Goal: Task Accomplishment & Management: Manage account settings

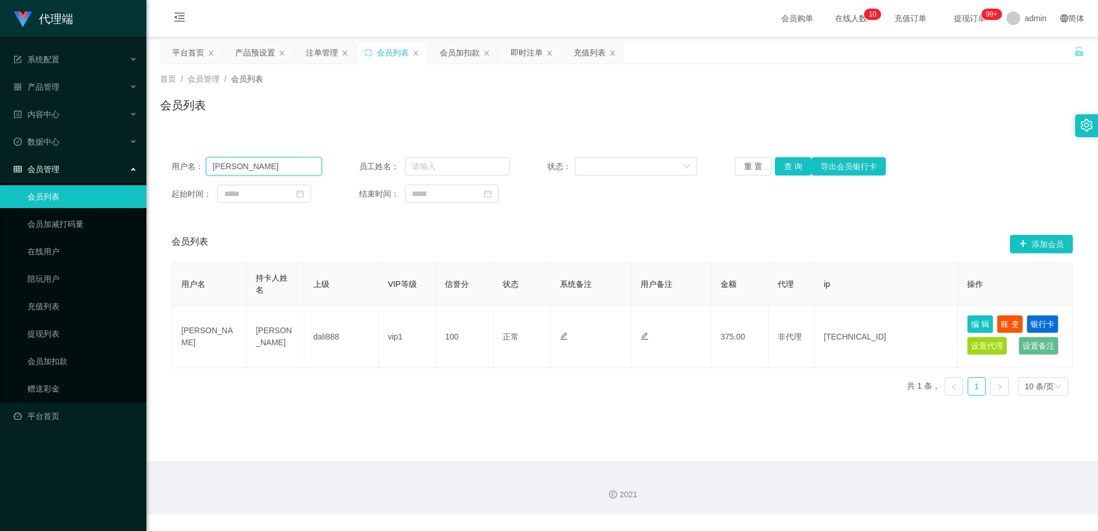
click at [264, 166] on input "[PERSON_NAME]" at bounding box center [264, 166] width 116 height 18
click at [311, 58] on div "注单管理" at bounding box center [322, 53] width 32 height 22
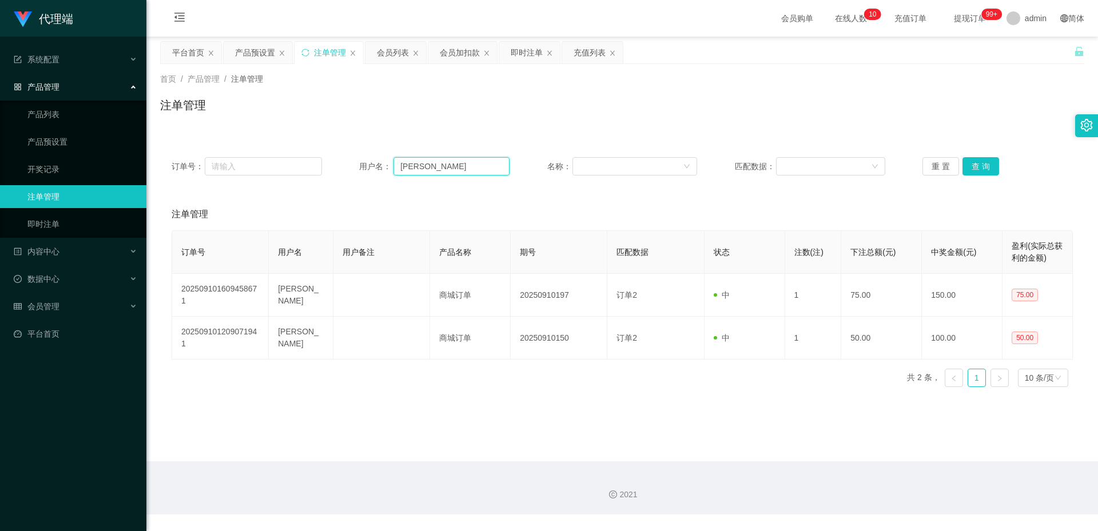
click at [443, 165] on input "[PERSON_NAME]" at bounding box center [451, 166] width 116 height 18
paste input "Cincaiplay"
type input "Cincaiplay"
click at [973, 165] on button "查 询" at bounding box center [980, 166] width 37 height 18
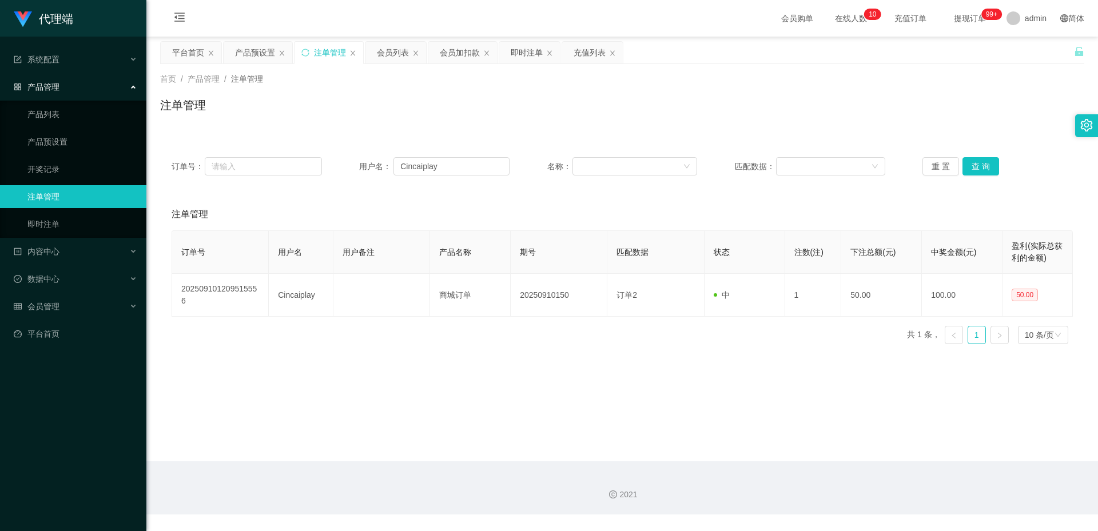
click at [248, 45] on div "产品预设置" at bounding box center [255, 53] width 40 height 22
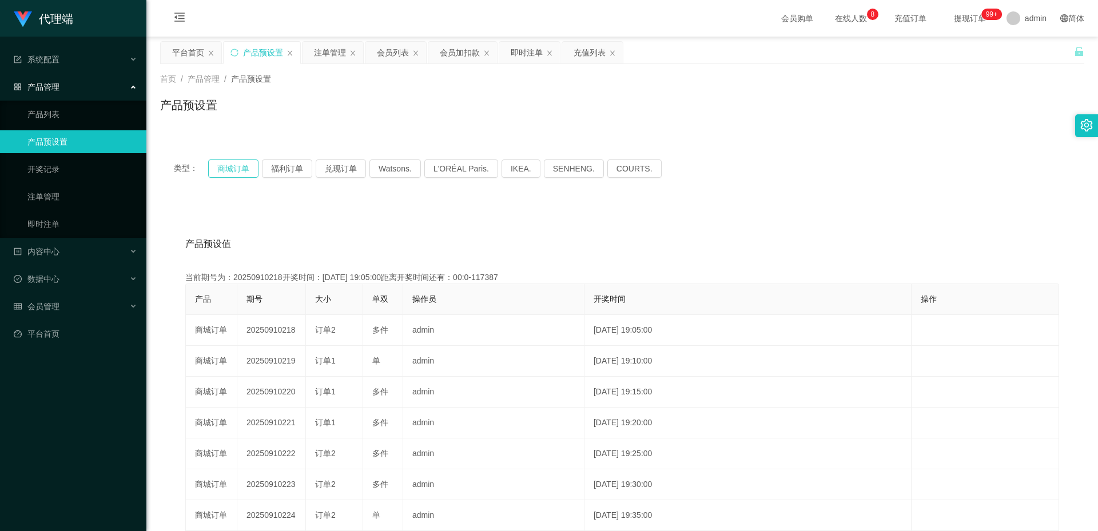
click at [235, 172] on button "商城订单" at bounding box center [233, 169] width 50 height 18
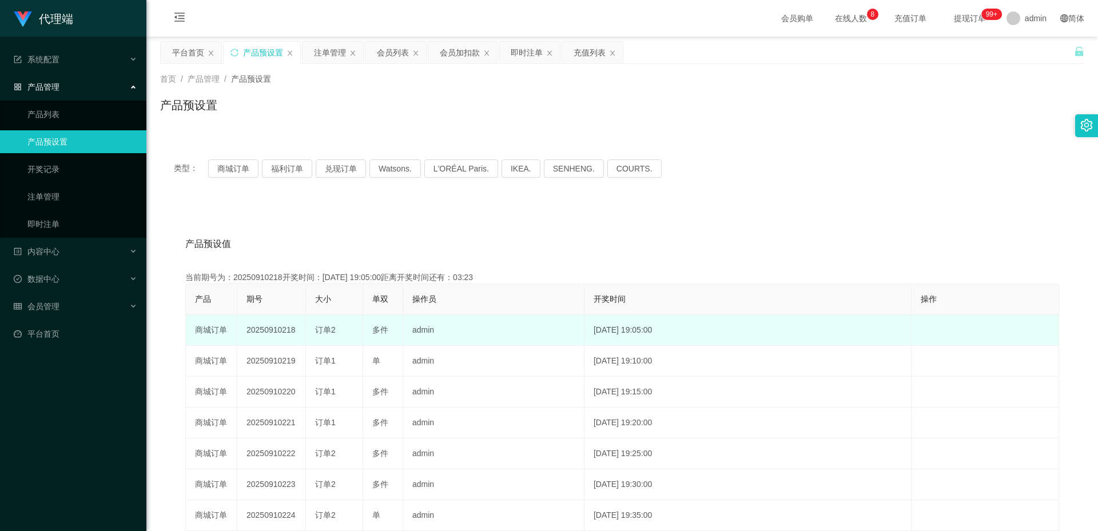
click at [277, 330] on td "20250910218" at bounding box center [271, 330] width 69 height 31
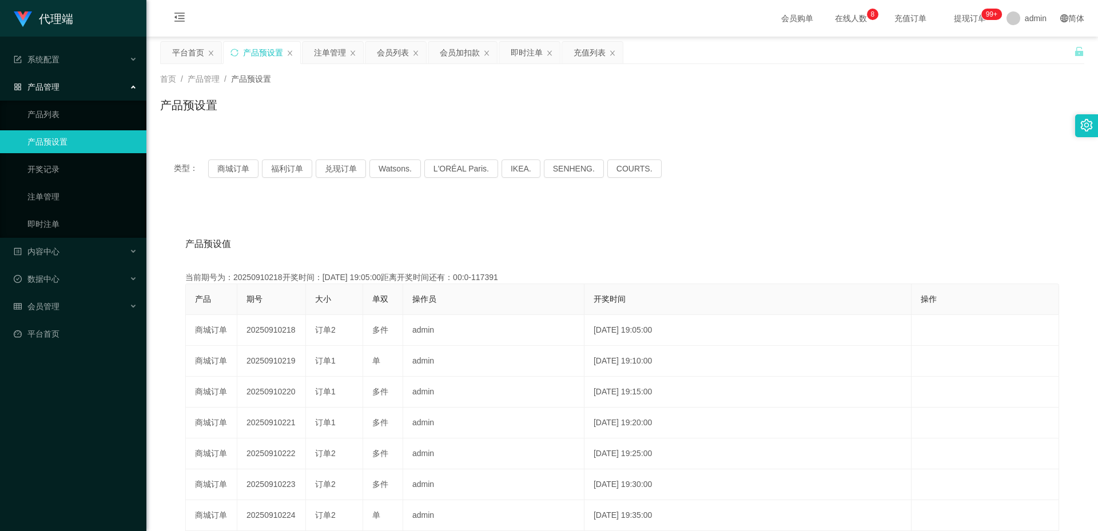
copy td "20250910218"
drag, startPoint x: 333, startPoint y: 45, endPoint x: 360, endPoint y: 68, distance: 35.3
click at [333, 45] on div "注单管理" at bounding box center [330, 53] width 32 height 22
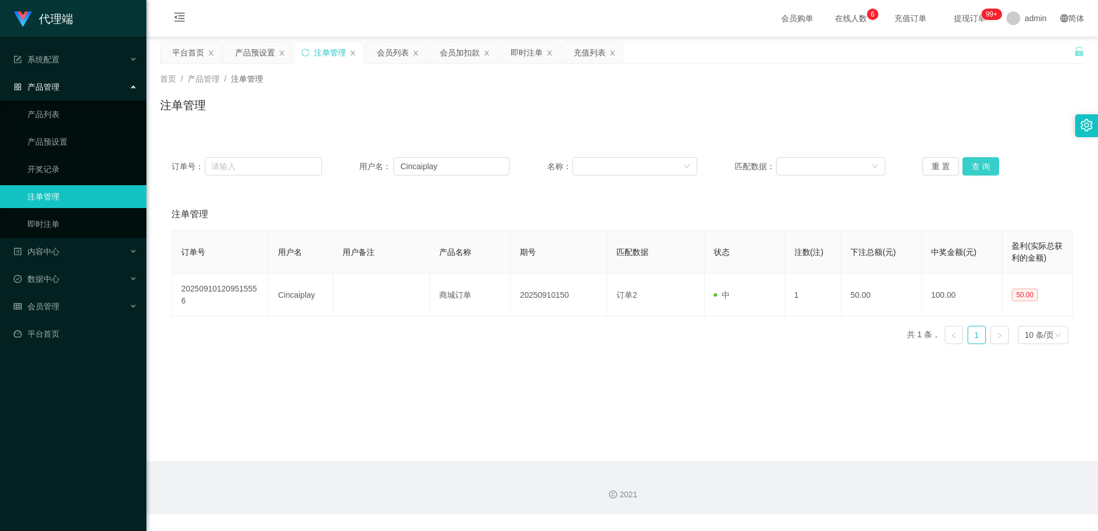
click at [985, 167] on button "查 询" at bounding box center [980, 166] width 37 height 18
click at [973, 169] on button "查 询" at bounding box center [980, 166] width 37 height 18
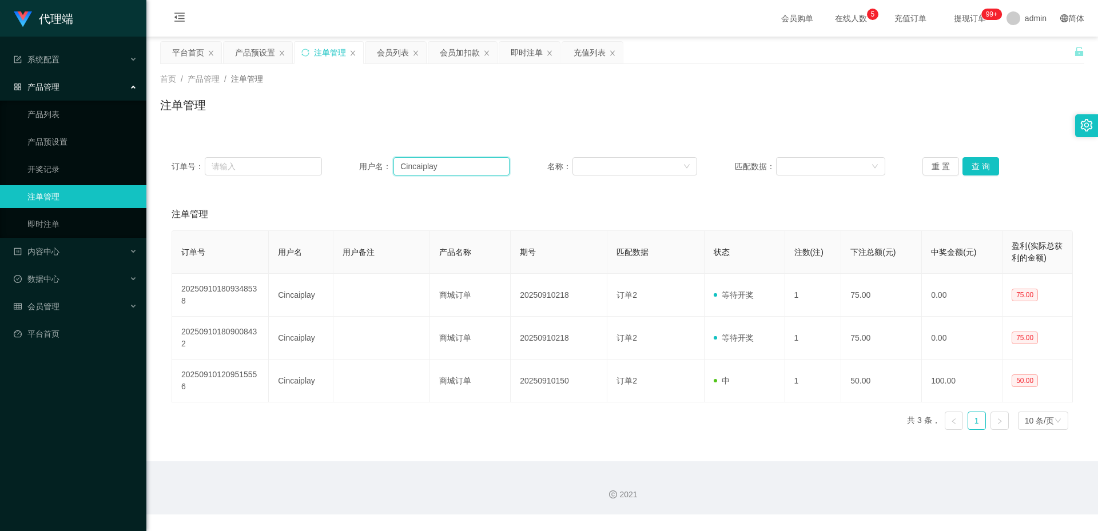
click at [445, 168] on input "Cincaiplay" at bounding box center [451, 166] width 116 height 18
click at [444, 168] on input "Cincaiplay" at bounding box center [451, 166] width 116 height 18
click at [448, 165] on input "Cincaiplay" at bounding box center [451, 166] width 116 height 18
click at [446, 164] on input "Cincaiplay" at bounding box center [451, 166] width 116 height 18
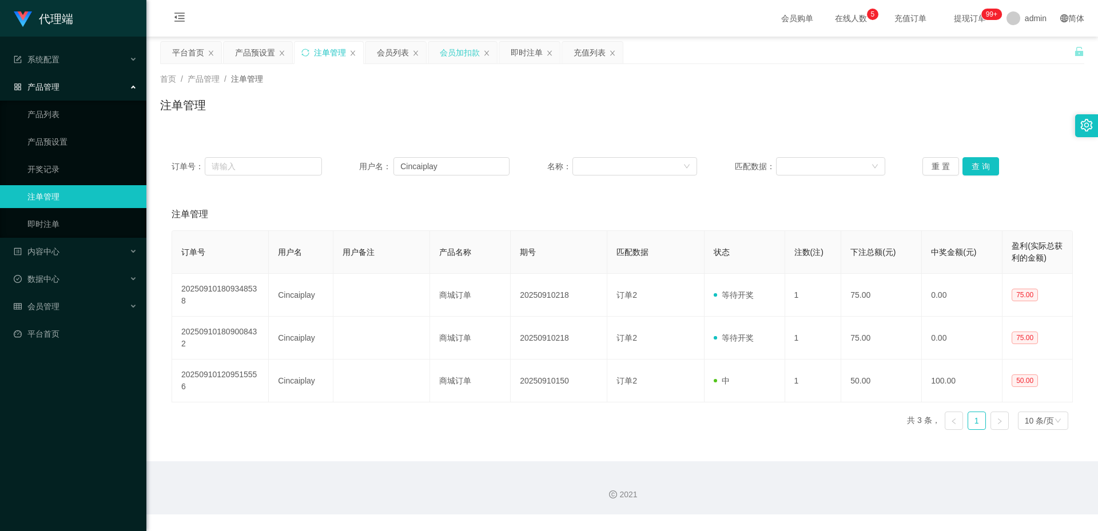
click at [465, 51] on div "会员加扣款" at bounding box center [460, 53] width 40 height 22
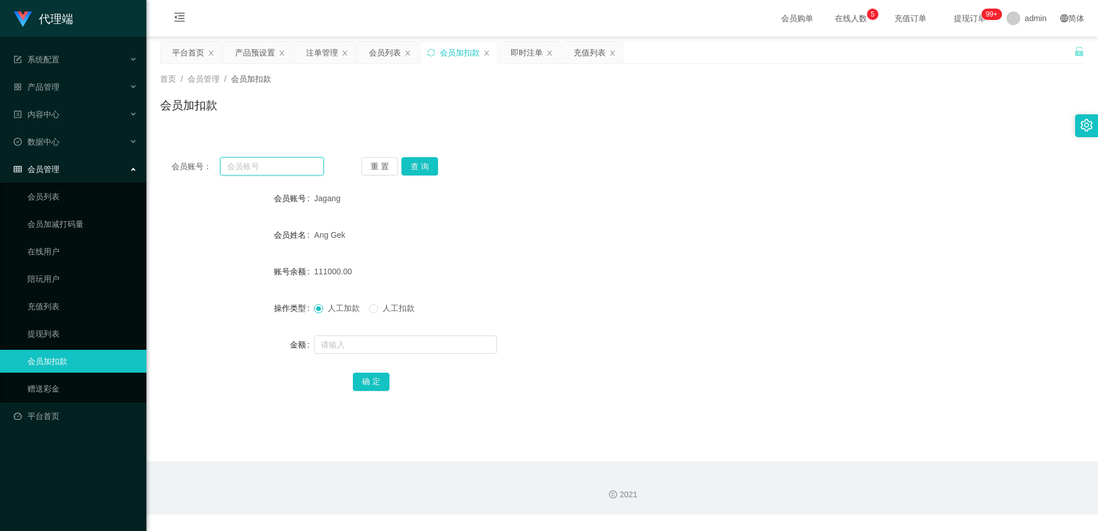
click at [286, 168] on input "text" at bounding box center [271, 166] width 103 height 18
paste input "Cincaiplay"
type input "Cincaiplay"
click at [419, 168] on button "查 询" at bounding box center [419, 166] width 37 height 18
click at [386, 307] on span "人工扣款" at bounding box center [398, 308] width 41 height 9
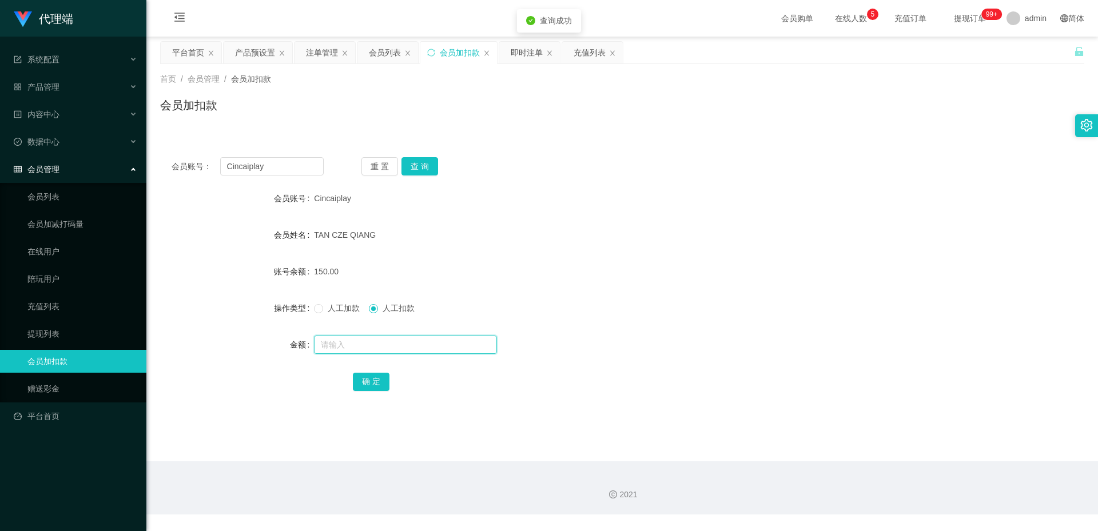
click at [358, 346] on input "text" at bounding box center [405, 345] width 183 height 18
type input "75"
click at [428, 169] on button "查 询" at bounding box center [419, 166] width 37 height 18
click at [338, 343] on input "text" at bounding box center [405, 345] width 183 height 18
type input "75"
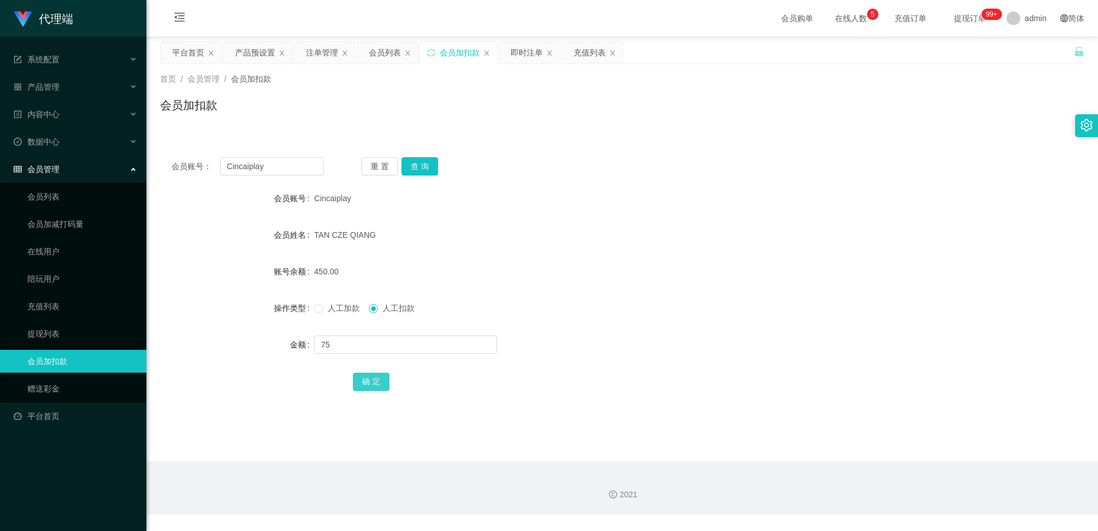
drag, startPoint x: 366, startPoint y: 381, endPoint x: 356, endPoint y: 392, distance: 15.8
click at [366, 381] on button "确 定" at bounding box center [371, 382] width 37 height 18
click at [260, 47] on div "产品预设置" at bounding box center [255, 53] width 40 height 22
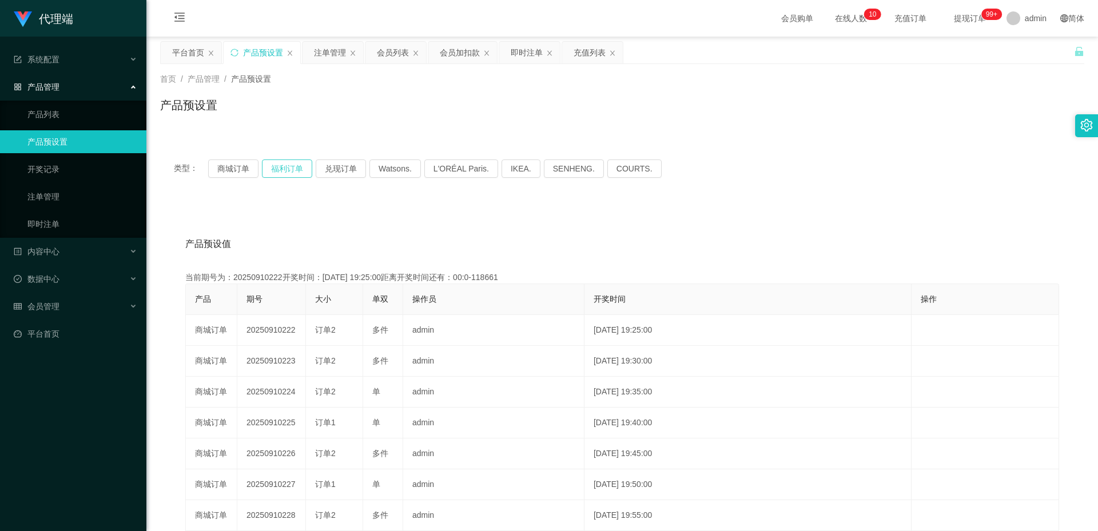
click at [276, 164] on button "福利订单" at bounding box center [287, 169] width 50 height 18
click at [242, 164] on button "商城订单" at bounding box center [233, 169] width 50 height 18
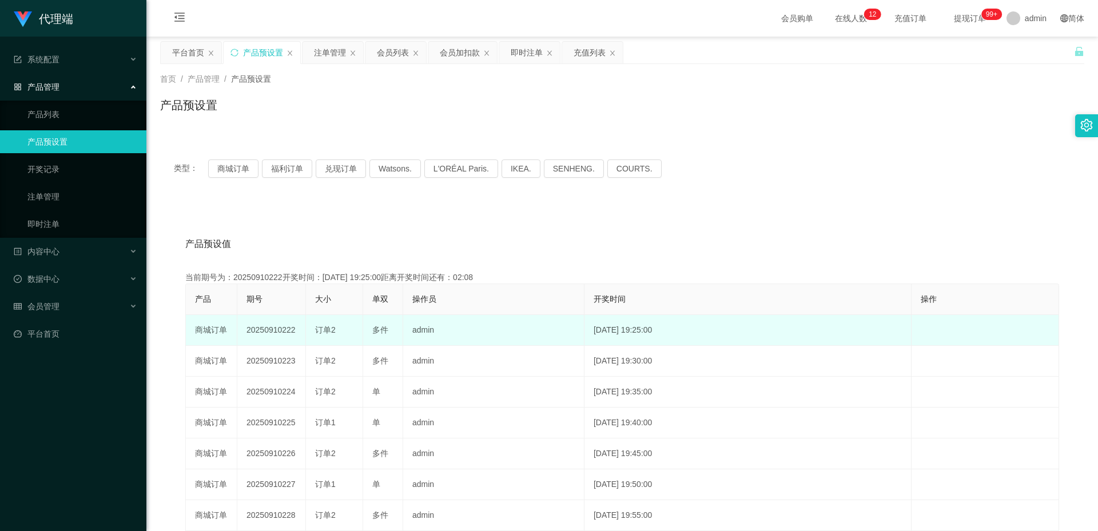
click at [272, 328] on td "20250910222" at bounding box center [271, 330] width 69 height 31
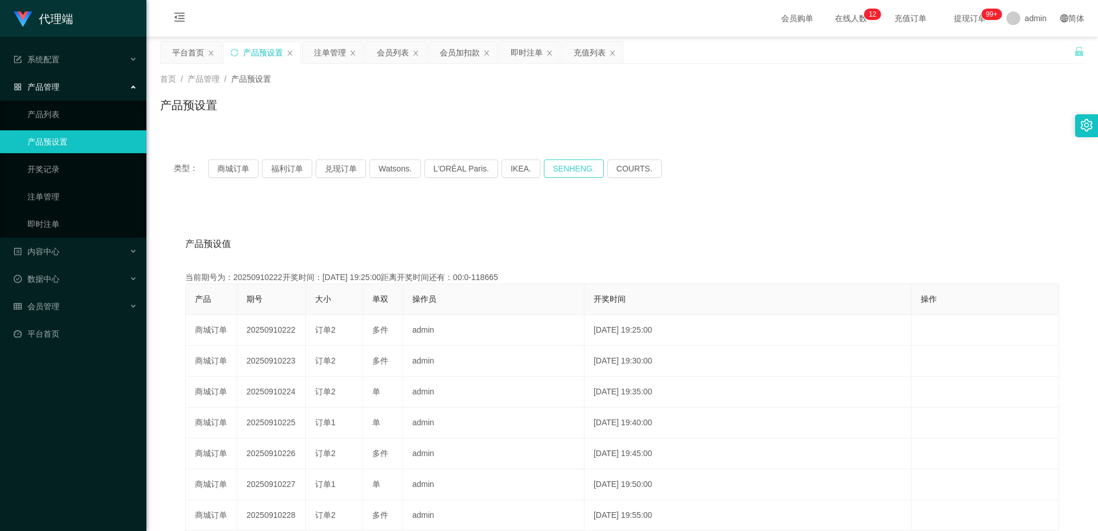
copy td "20250910222"
click at [336, 59] on div "注单管理" at bounding box center [330, 53] width 32 height 22
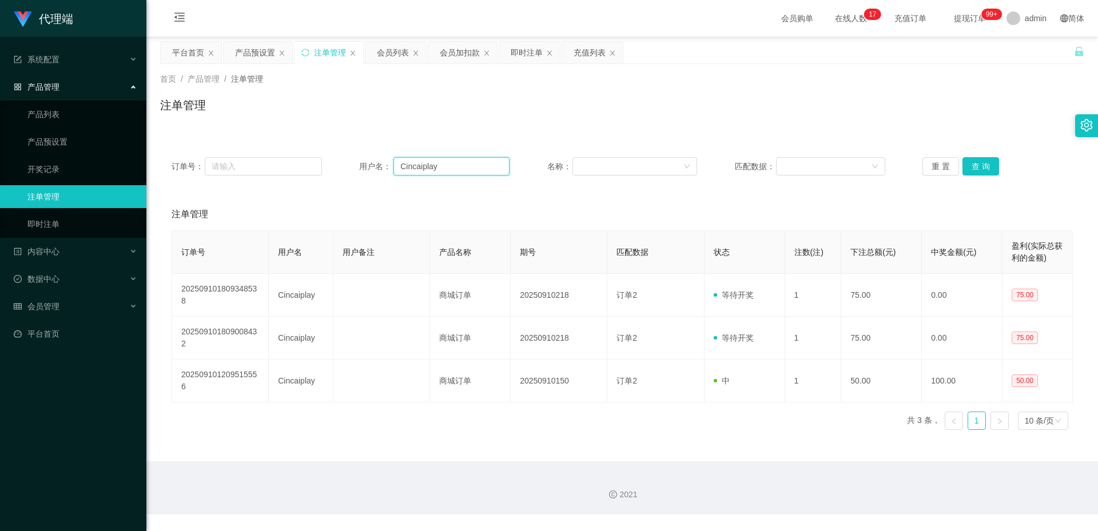
click at [404, 166] on input "Cincaiplay" at bounding box center [451, 166] width 116 height 18
paste input "ABCDEFG123"
type input "ABCDEFG123"
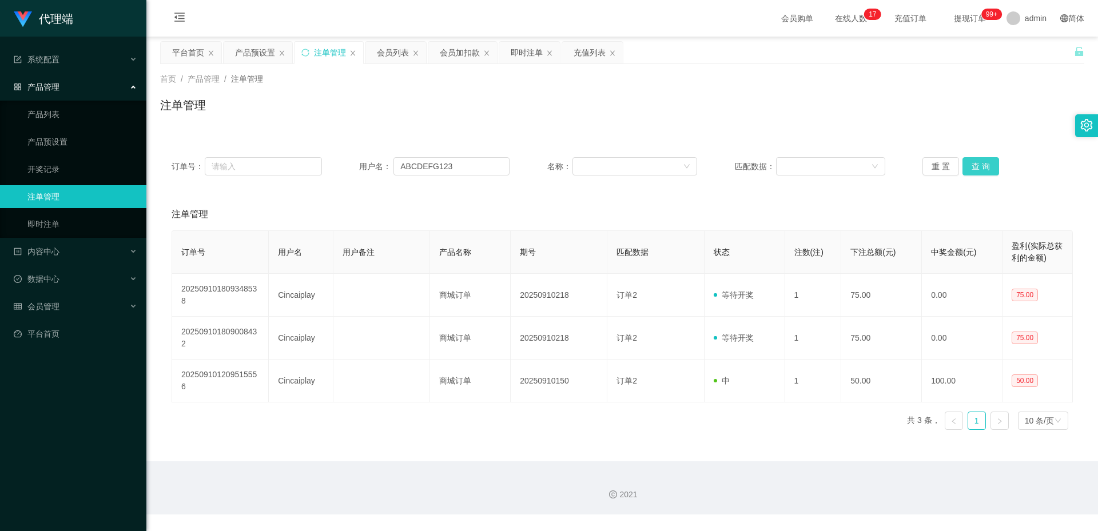
click at [983, 173] on button "查 询" at bounding box center [980, 166] width 37 height 18
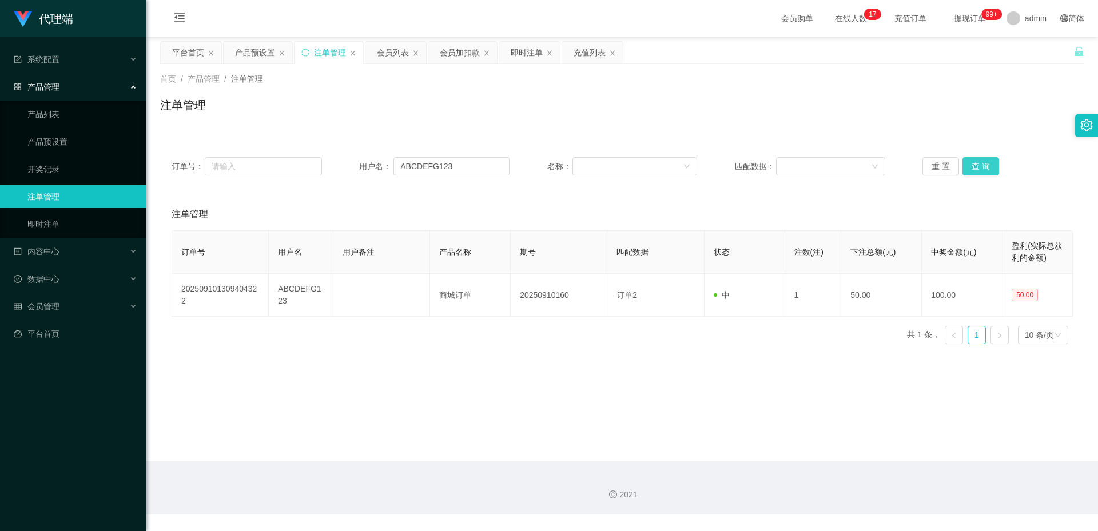
click at [976, 161] on button "查 询" at bounding box center [980, 166] width 37 height 18
click at [981, 161] on button "查 询" at bounding box center [980, 166] width 37 height 18
click at [972, 168] on button "查 询" at bounding box center [980, 166] width 37 height 18
click at [979, 168] on button "查 询" at bounding box center [980, 166] width 37 height 18
click at [252, 56] on div "产品预设置" at bounding box center [255, 53] width 40 height 22
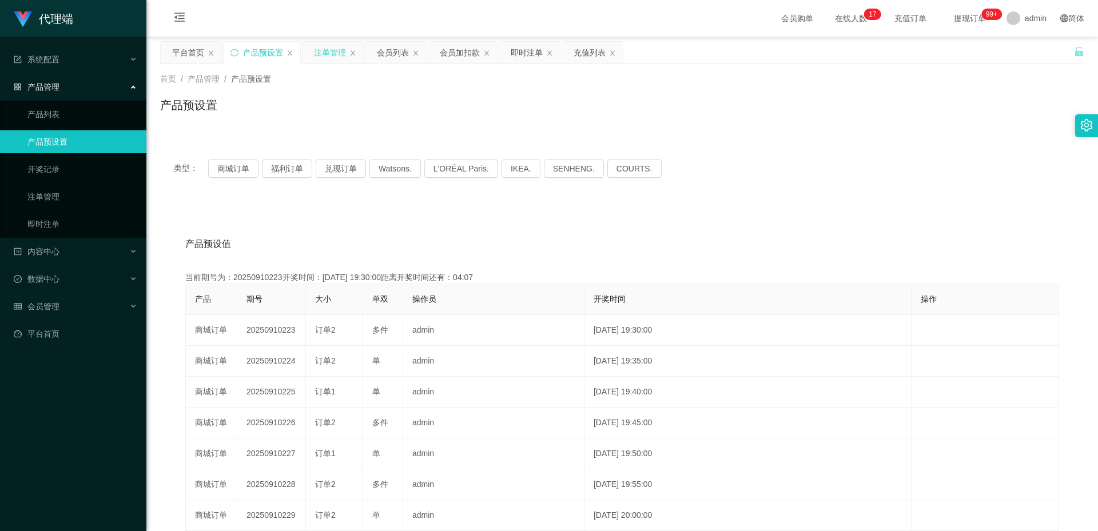
click at [332, 50] on div "注单管理" at bounding box center [330, 53] width 32 height 22
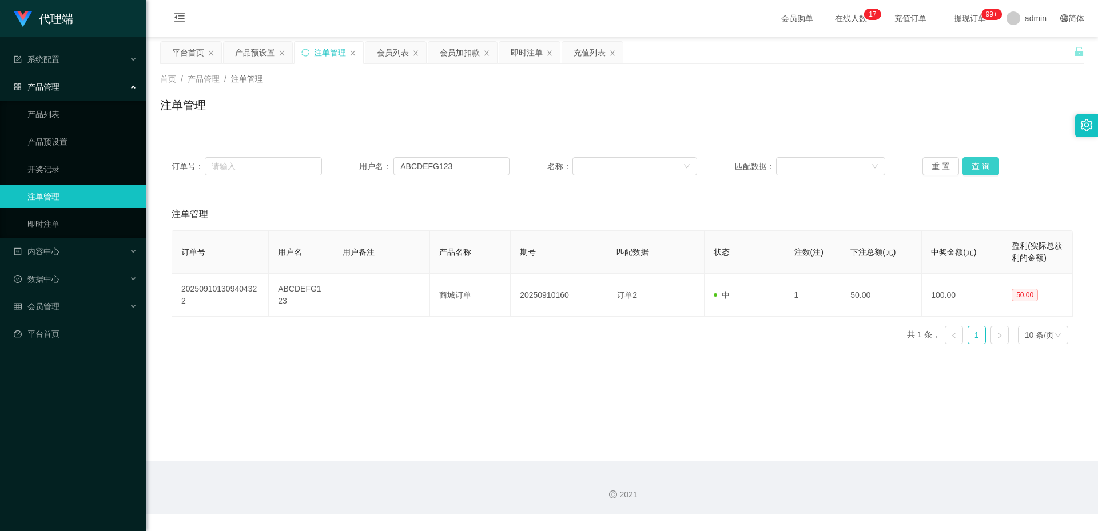
click at [970, 165] on button "查 询" at bounding box center [980, 166] width 37 height 18
click at [976, 169] on button "查 询" at bounding box center [980, 166] width 37 height 18
click at [982, 161] on button "查 询" at bounding box center [980, 166] width 37 height 18
click at [972, 170] on button "查 询" at bounding box center [980, 166] width 37 height 18
click at [977, 170] on button "查 询" at bounding box center [980, 166] width 37 height 18
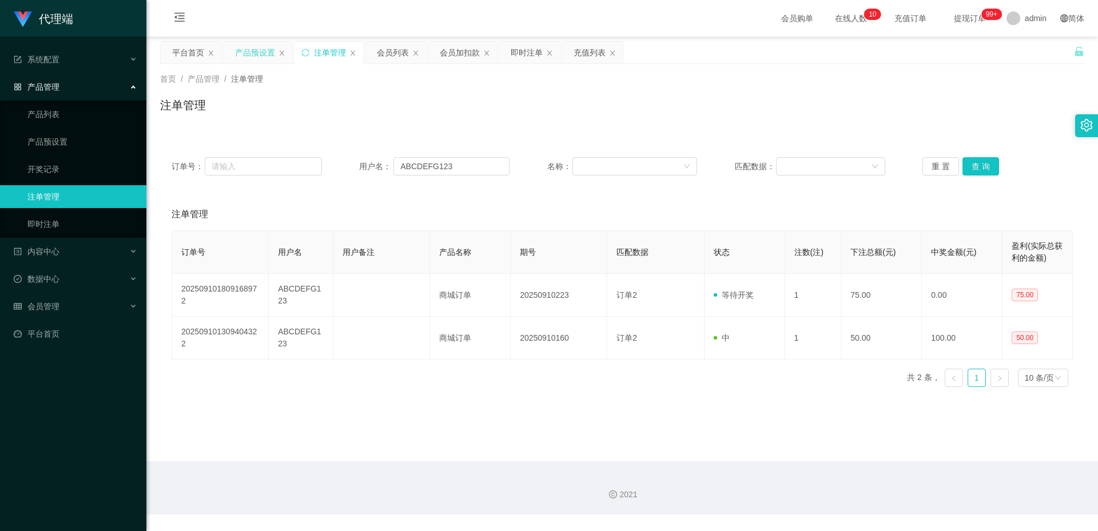
click at [259, 47] on div "产品预设置" at bounding box center [255, 53] width 40 height 22
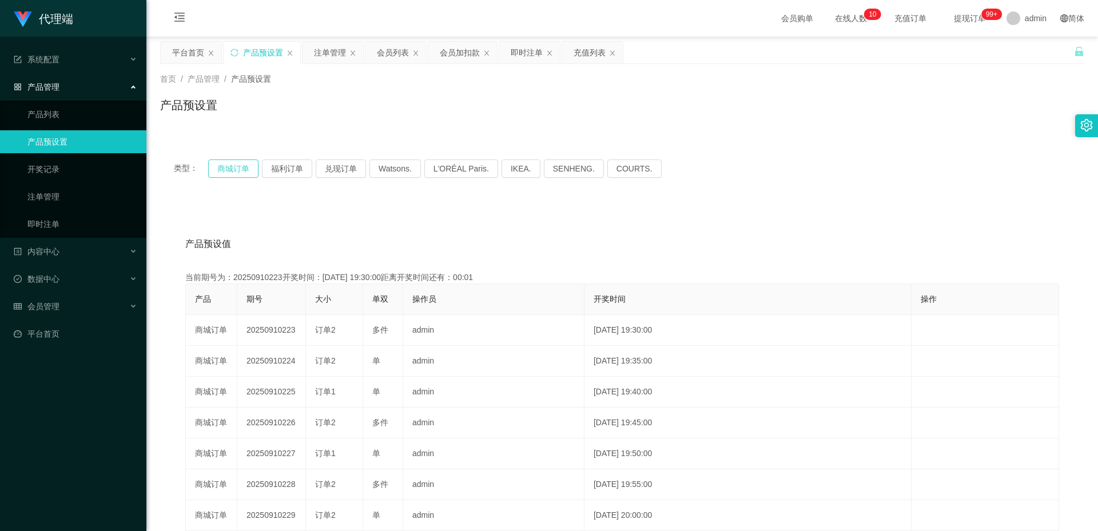
click at [235, 166] on button "商城订单" at bounding box center [233, 169] width 50 height 18
click at [326, 49] on div "注单管理" at bounding box center [330, 53] width 32 height 22
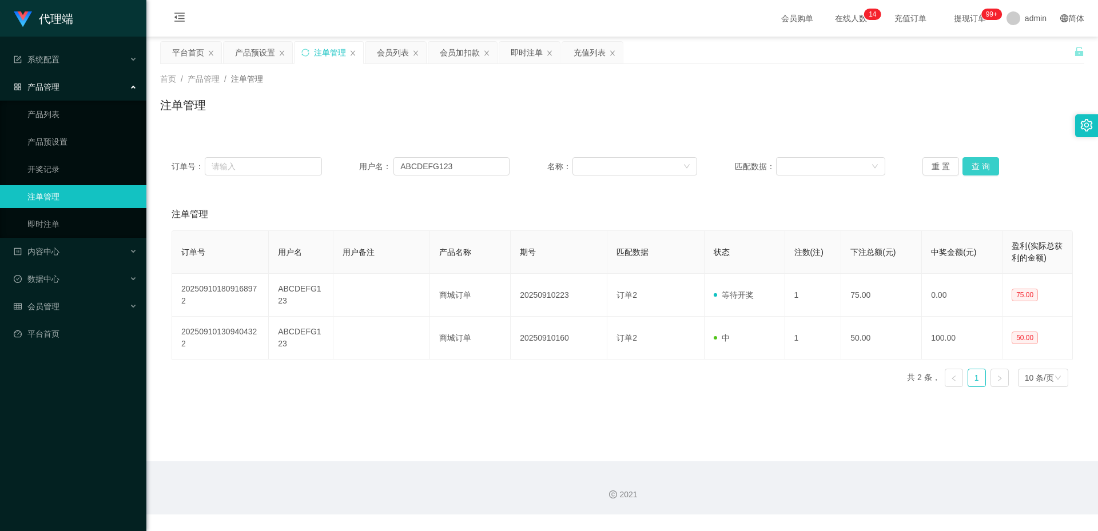
click at [972, 164] on button "查 询" at bounding box center [980, 166] width 37 height 18
click at [970, 164] on button "查 询" at bounding box center [980, 166] width 37 height 18
